Goal: Find specific page/section: Find specific page/section

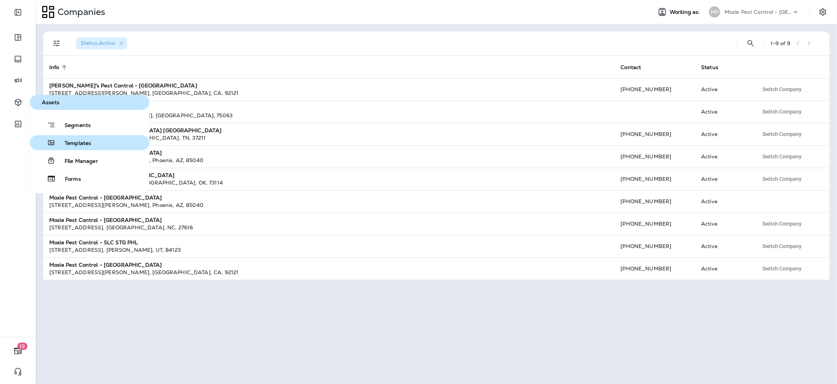
click at [80, 144] on span "Templates" at bounding box center [73, 143] width 35 height 7
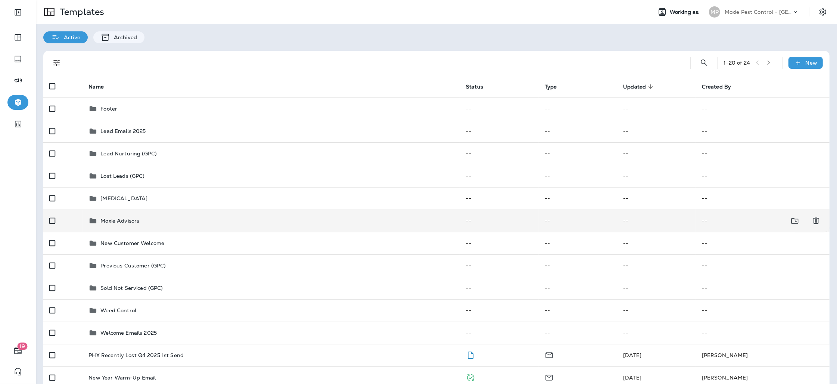
click at [200, 222] on div "Moxie Advisors" at bounding box center [271, 220] width 366 height 9
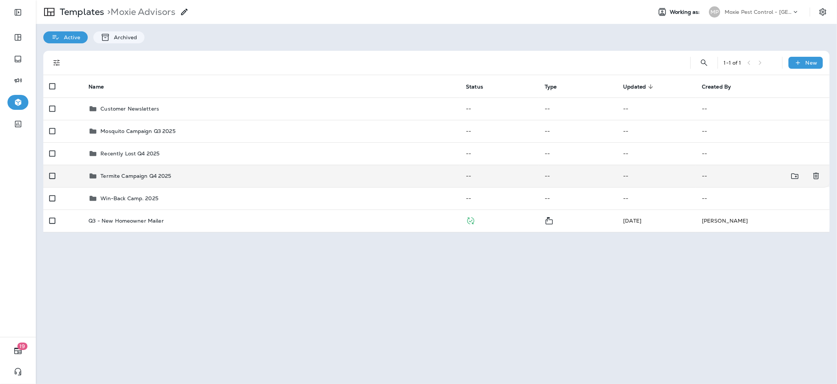
click at [170, 177] on p "Termite Campaign Q4 2025" at bounding box center [135, 176] width 71 height 6
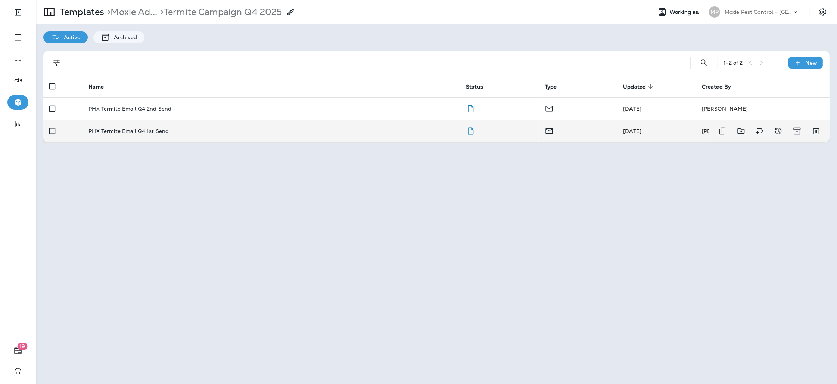
click at [148, 126] on td "PHX Termite Email Q4 1st Send" at bounding box center [271, 131] width 377 height 22
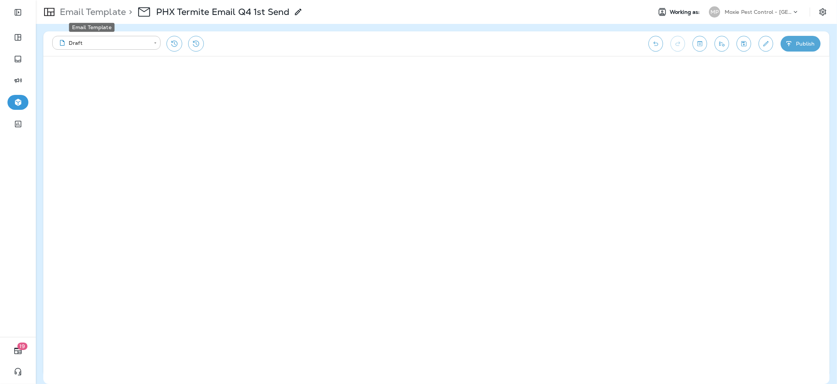
click at [87, 9] on p "Email Template" at bounding box center [91, 11] width 69 height 11
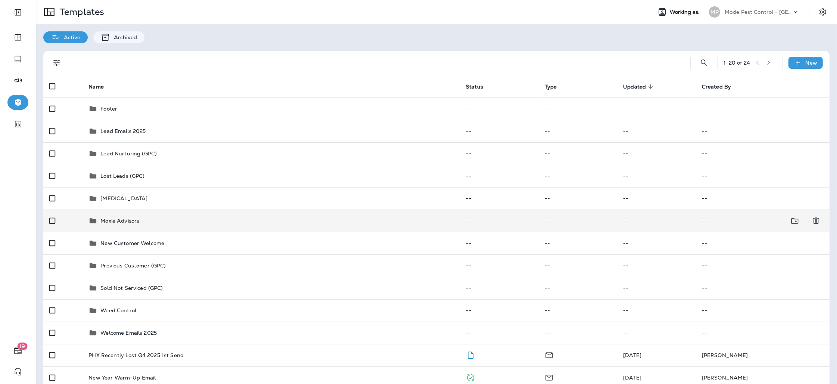
click at [142, 219] on div "Moxie Advisors" at bounding box center [271, 220] width 366 height 9
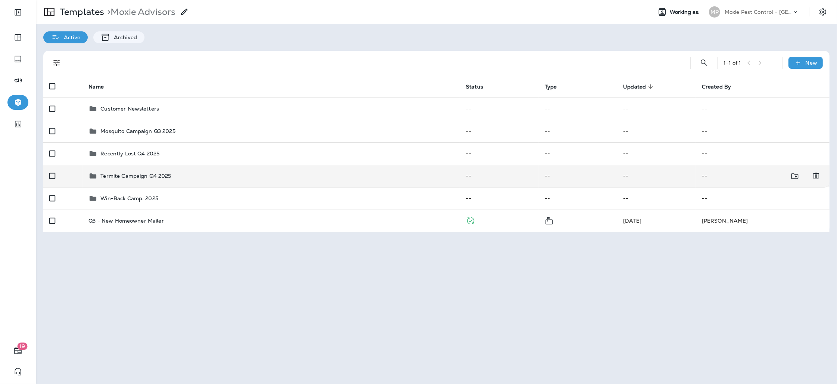
click at [187, 176] on div "Termite Campaign Q4 2025" at bounding box center [271, 175] width 366 height 9
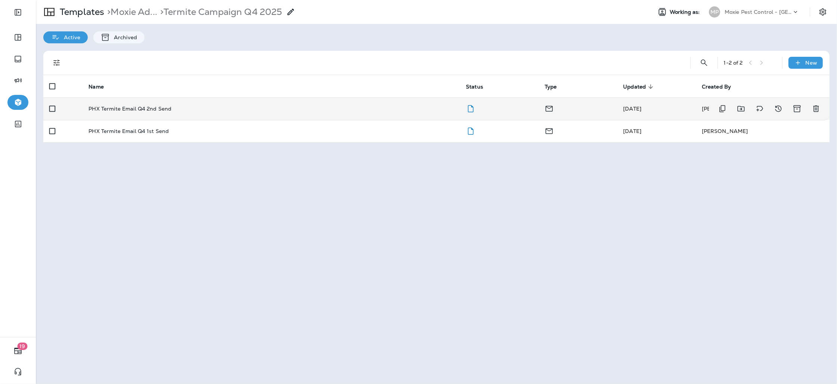
click at [147, 110] on p "PHX Termite Email Q4 2nd Send" at bounding box center [129, 109] width 83 height 6
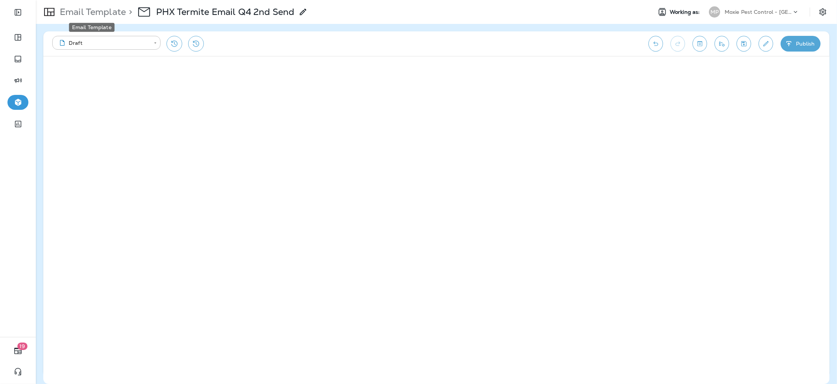
click at [79, 14] on p "Email Template" at bounding box center [91, 11] width 69 height 11
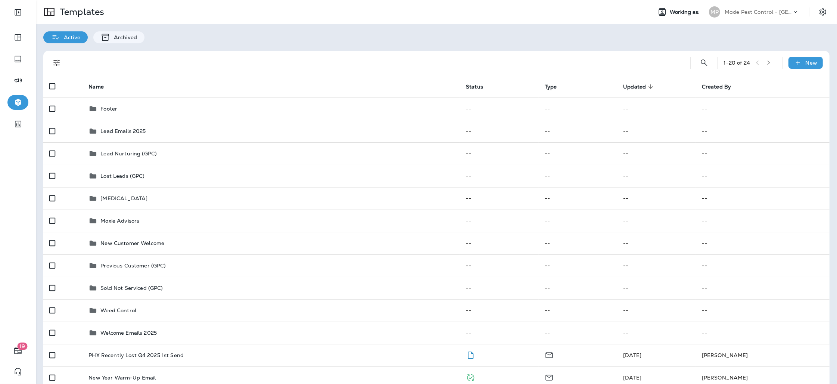
click at [226, 43] on div "Active Archived" at bounding box center [436, 33] width 801 height 19
